Goal: Entertainment & Leisure: Browse casually

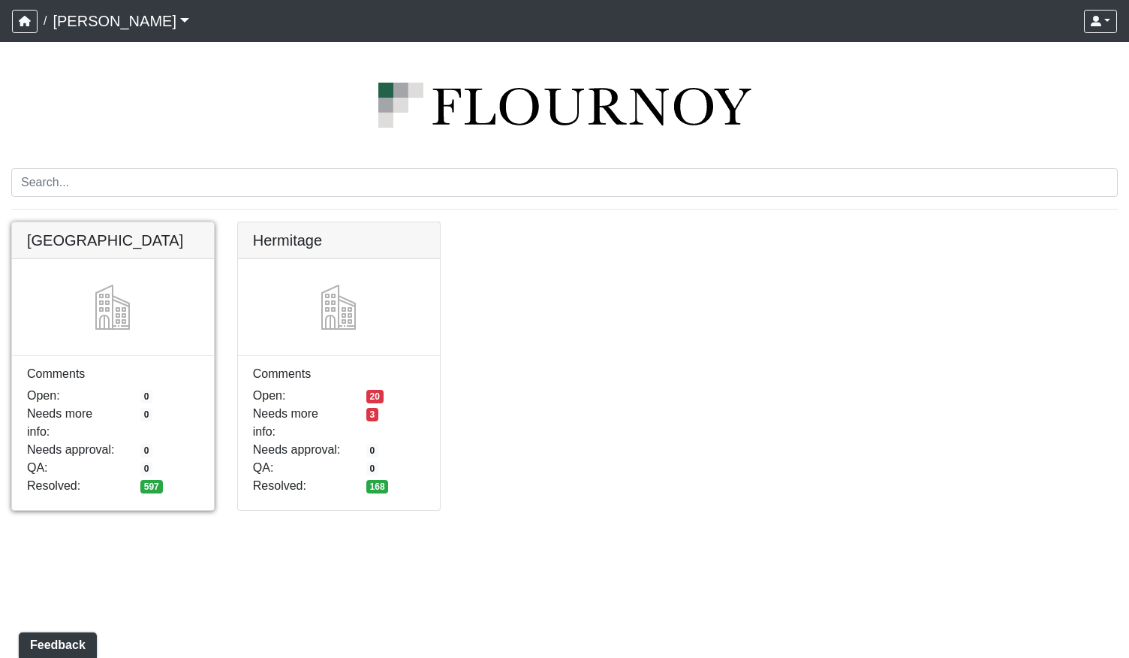
click at [98, 222] on link at bounding box center [113, 222] width 202 height 0
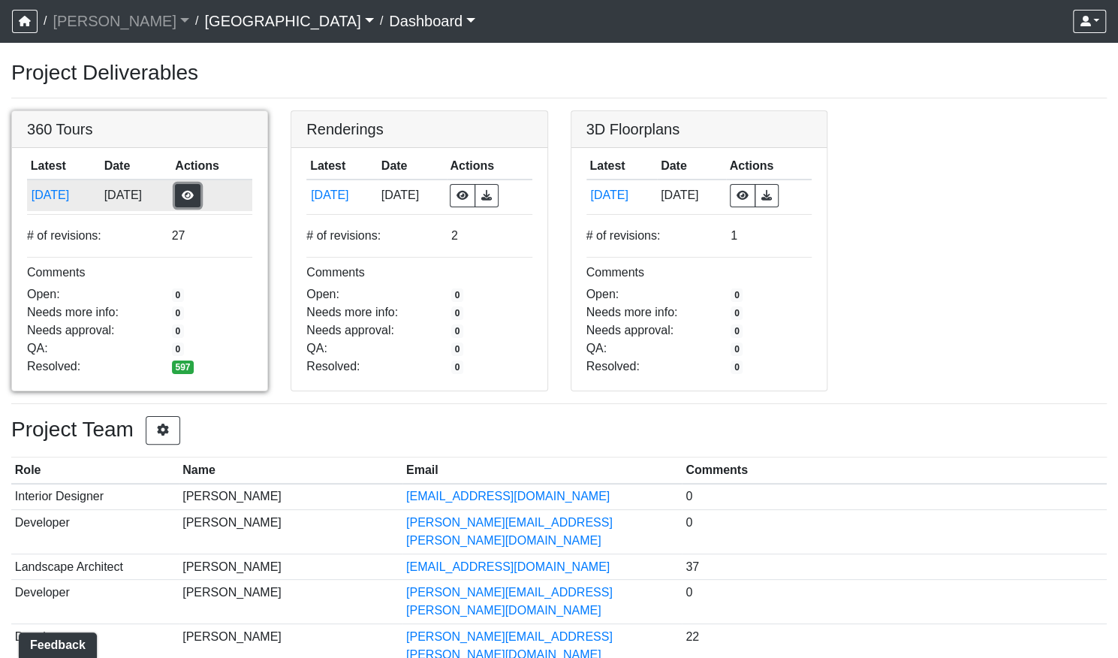
click at [200, 197] on button "button" at bounding box center [188, 195] width 26 height 23
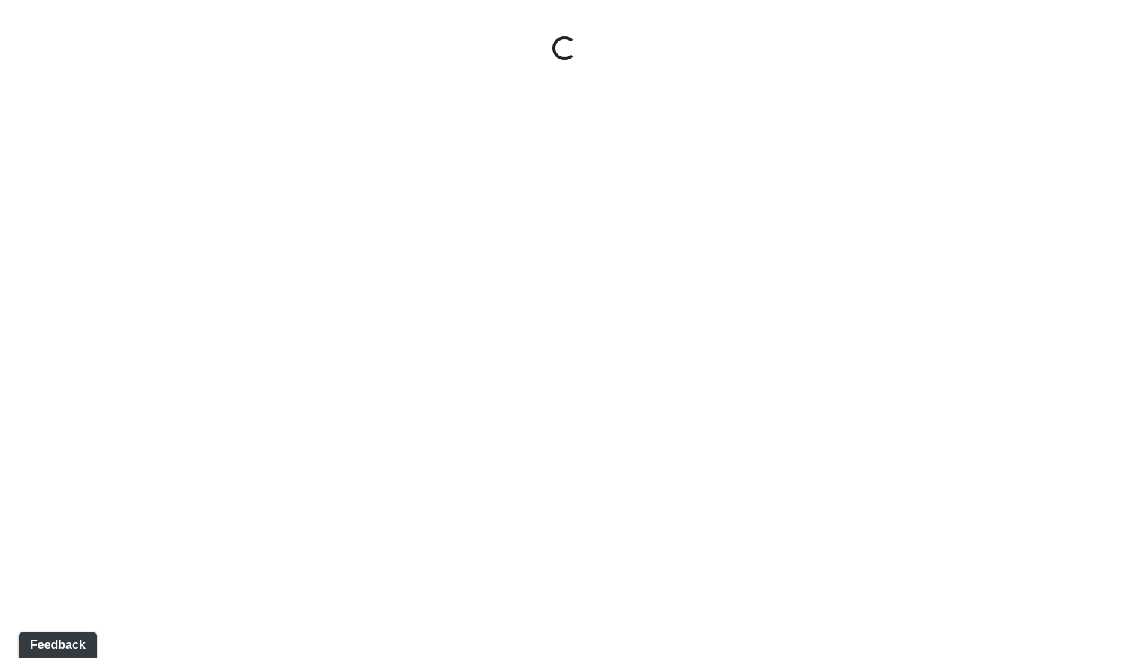
select select "gontoaMErPAtzSBVXh4ptW"
select select "h3ebyGk32eUmSzz99H473o"
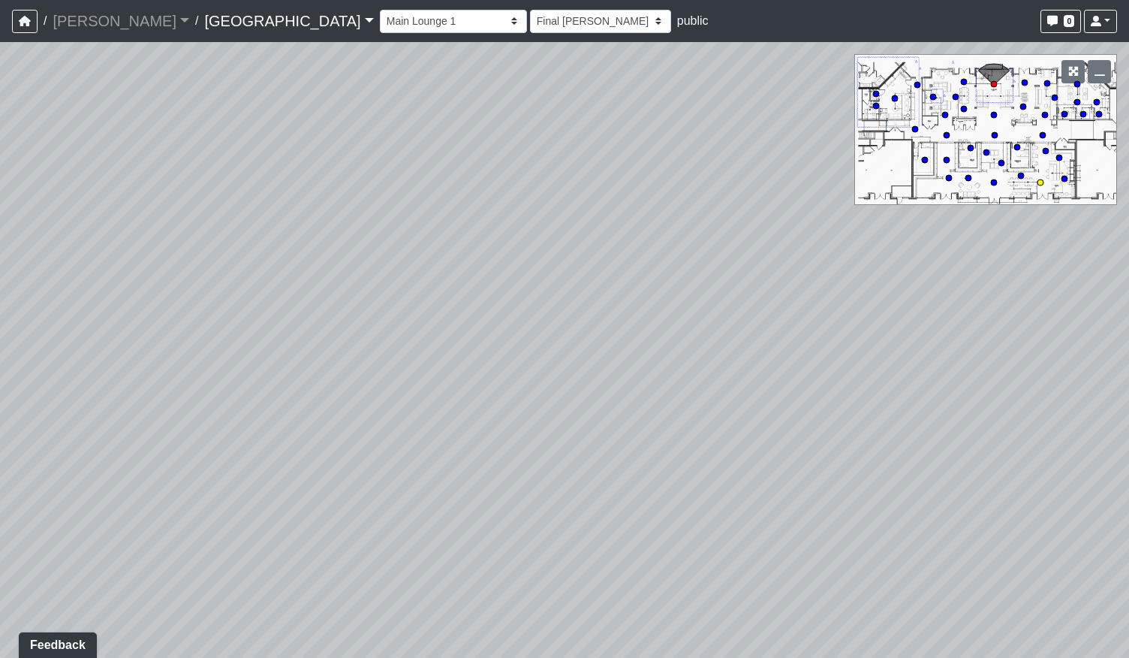
click at [1042, 181] on circle at bounding box center [1040, 182] width 6 height 6
select select "qraa3g3CYhQY23birKpUUB"
select select "h3ebyGk32eUmSzz99H473o"
click at [674, 366] on icon at bounding box center [675, 362] width 45 height 45
select select "nLHFVUf68nqZRCDyswZxEr"
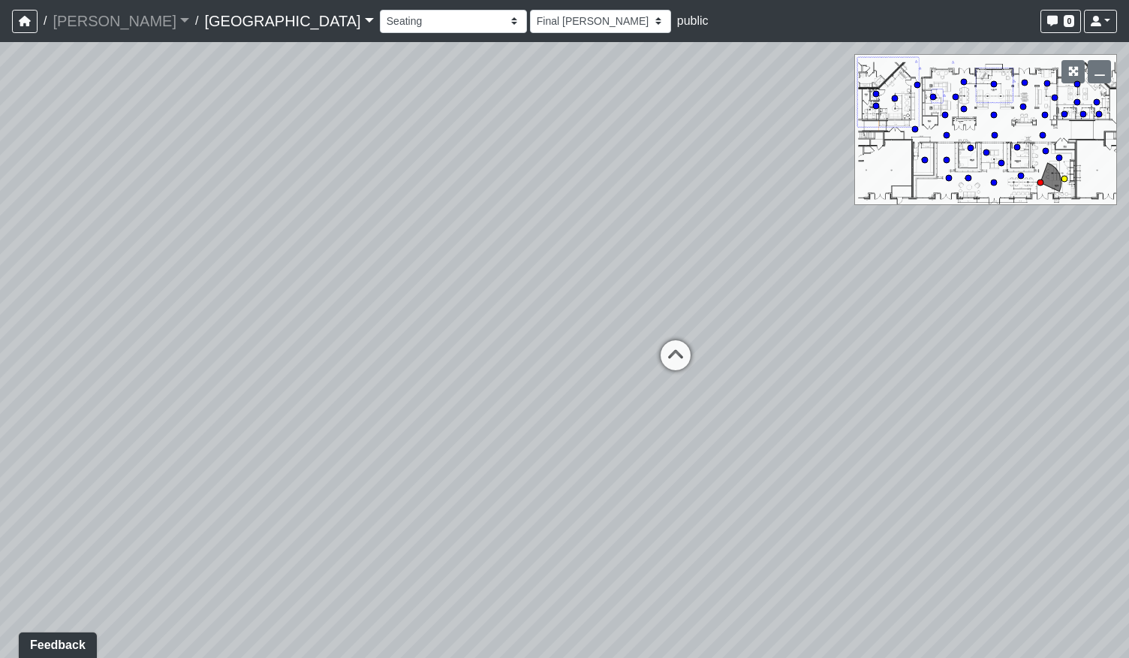
select select "h3ebyGk32eUmSzz99H473o"
click at [1058, 158] on circle at bounding box center [1059, 158] width 6 height 6
select select "c9Hs2ScdahhPhptogQWJHm"
select select "h3ebyGk32eUmSzz99H473o"
drag, startPoint x: 937, startPoint y: 421, endPoint x: 528, endPoint y: 391, distance: 410.2
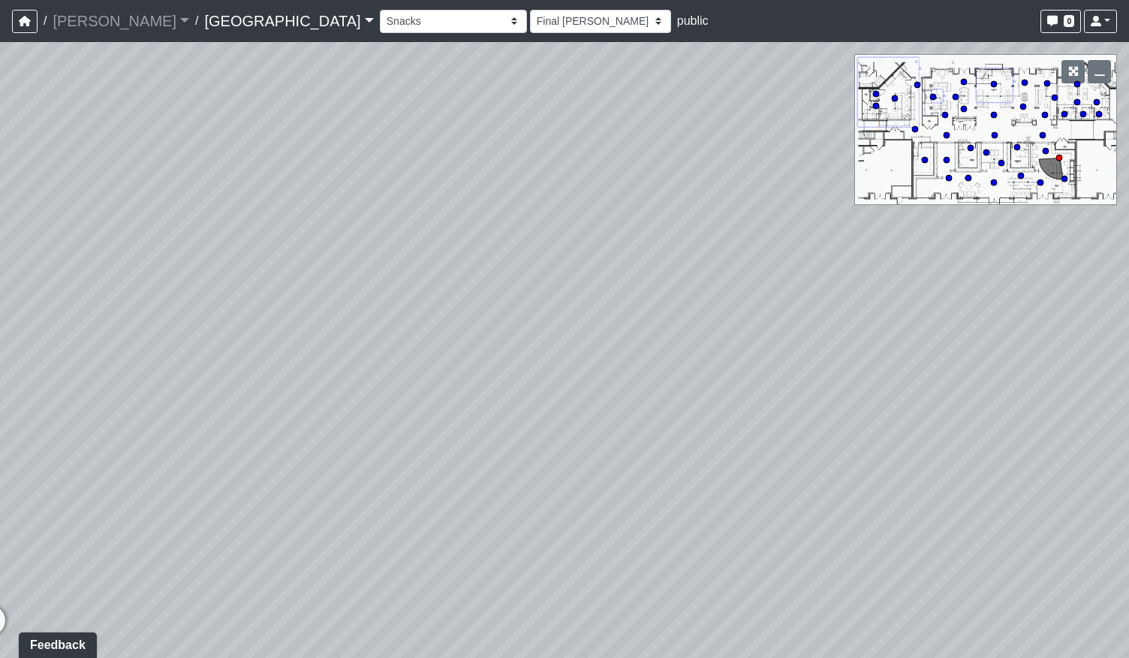
click at [528, 393] on div "Loading... Pool Courtyard Entry 1 Loading... Main Lounge 2 Loading... Pool Cour…" at bounding box center [564, 350] width 1129 height 616
drag, startPoint x: 917, startPoint y: 360, endPoint x: 228, endPoint y: 376, distance: 689.3
click at [264, 376] on div "Loading... Pool Courtyard Entry 1 Loading... Main Lounge 2 Loading... Pool Cour…" at bounding box center [564, 350] width 1129 height 616
drag, startPoint x: 482, startPoint y: 363, endPoint x: 432, endPoint y: 308, distance: 73.9
click at [432, 308] on div "Loading... Pool Courtyard Entry 1 Loading... Main Lounge 2 Loading... Pool Cour…" at bounding box center [564, 350] width 1129 height 616
